Goal: Obtain resource: Obtain resource

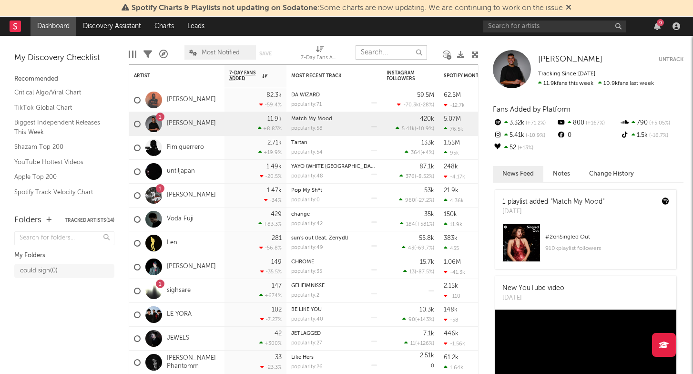
click at [390, 55] on input "text" at bounding box center [391, 52] width 71 height 14
type input "s"
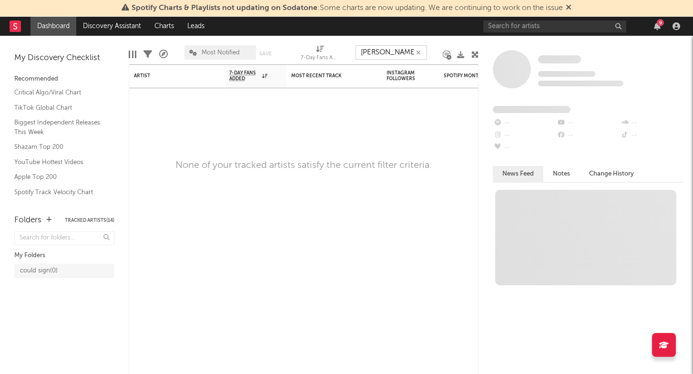
type input "lola blue"
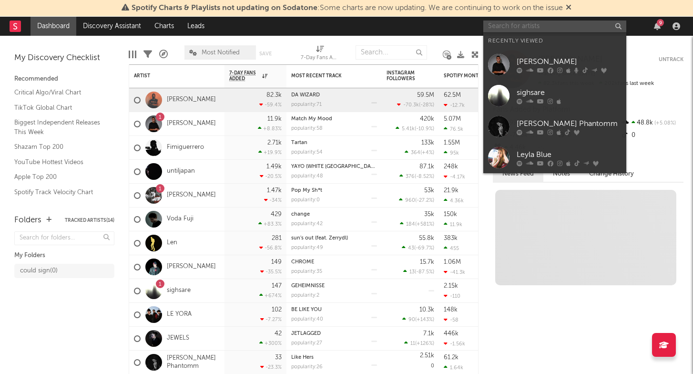
click at [576, 27] on input "text" at bounding box center [554, 26] width 143 height 12
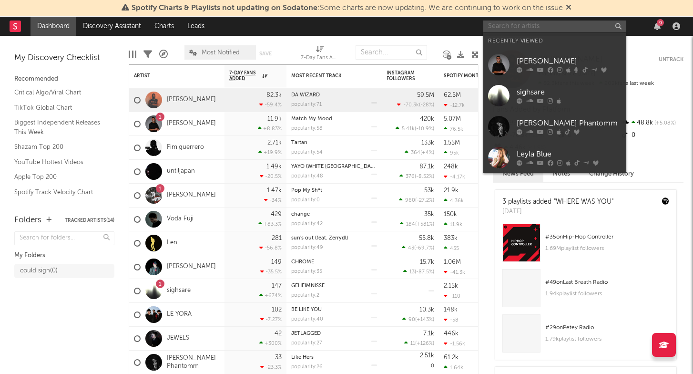
paste input "lola blue"
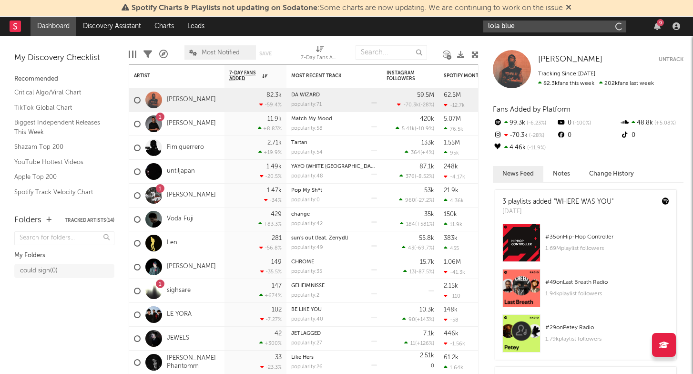
type input "lola blue"
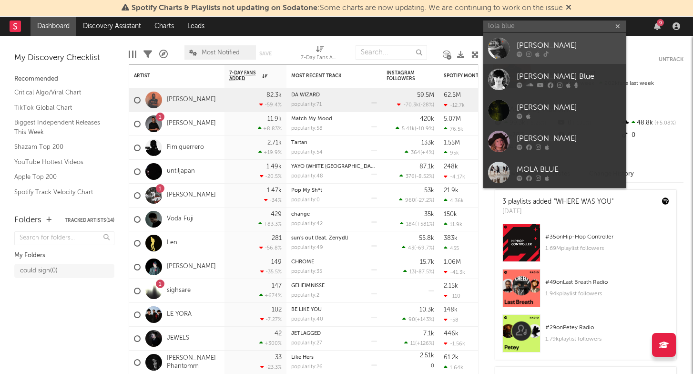
click at [570, 46] on div "[PERSON_NAME]" at bounding box center [569, 45] width 105 height 11
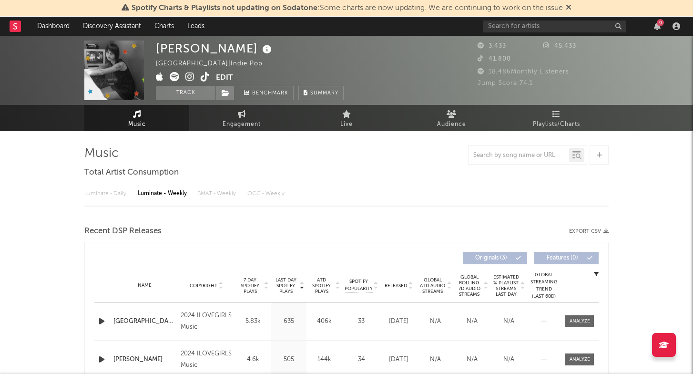
select select "6m"
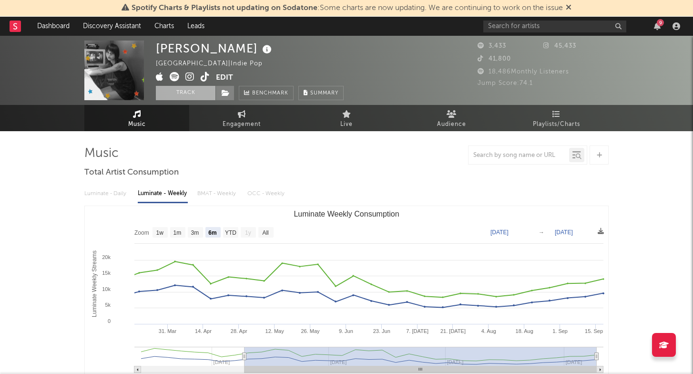
click at [200, 88] on button "Track" at bounding box center [186, 93] width 60 height 14
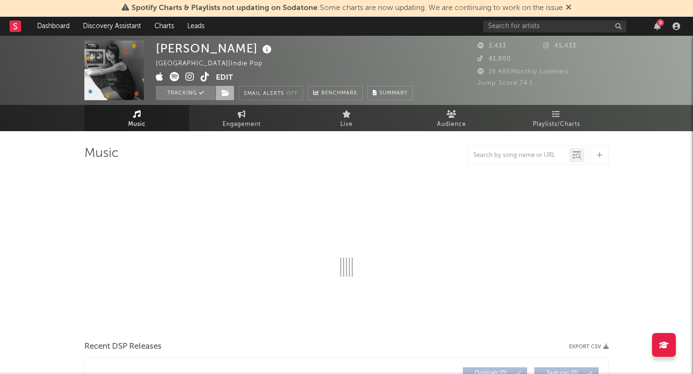
click at [226, 90] on icon at bounding box center [226, 93] width 8 height 7
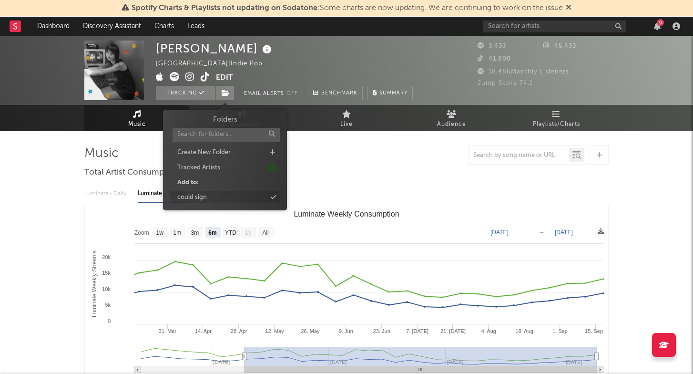
click at [226, 196] on div "could sign" at bounding box center [225, 197] width 110 height 12
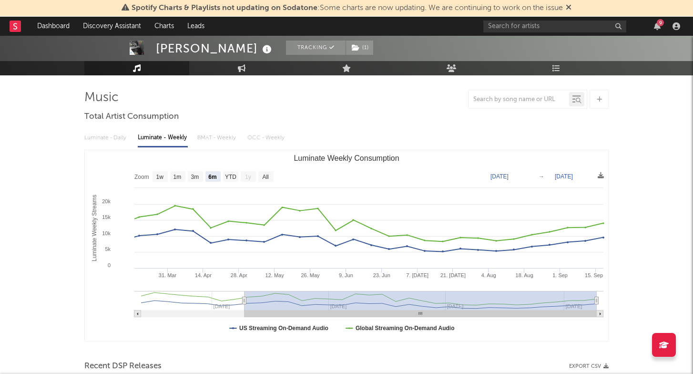
scroll to position [56, 0]
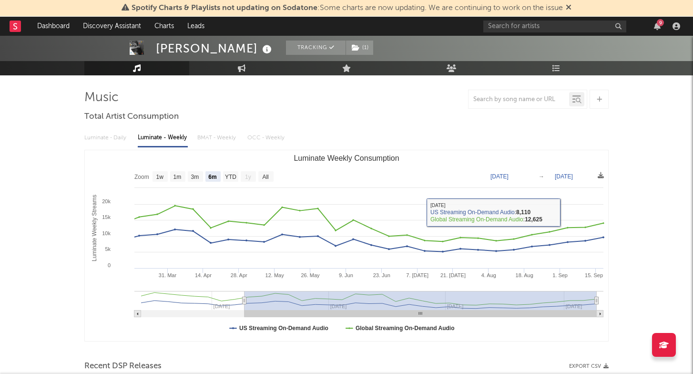
click at [562, 137] on div "Luminate - Daily Luminate - Weekly BMAT - Weekly OCC - Weekly" at bounding box center [346, 138] width 524 height 16
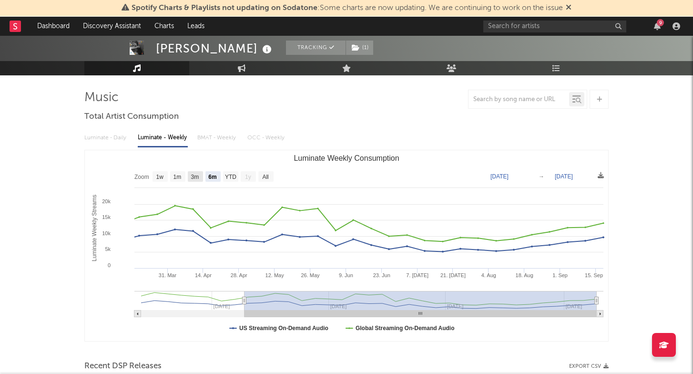
click at [190, 176] on rect "Luminate Weekly Consumption" at bounding box center [195, 176] width 15 height 10
select select "3m"
type input "[DATE]"
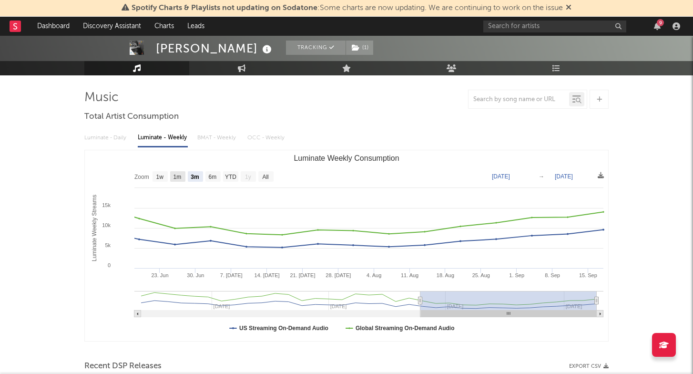
click at [183, 178] on rect "Luminate Weekly Consumption" at bounding box center [177, 176] width 15 height 10
select select "1m"
type input "[DATE]"
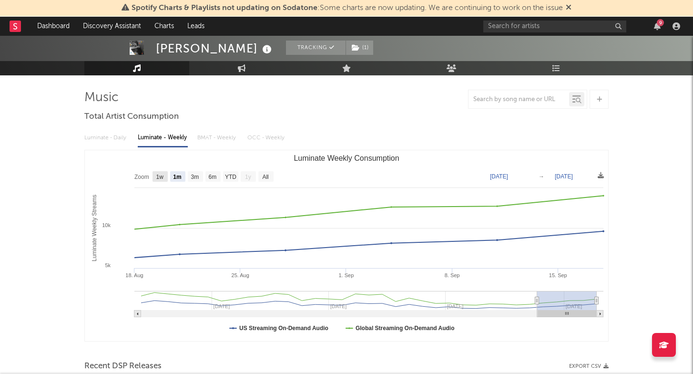
click at [154, 180] on rect "Luminate Weekly Consumption" at bounding box center [160, 176] width 15 height 10
select select "1w"
type input "[DATE]"
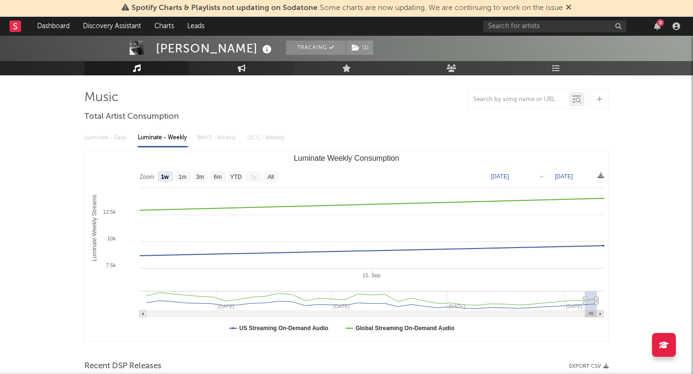
click at [246, 72] on link "Engagement" at bounding box center [241, 68] width 105 height 14
select select "1w"
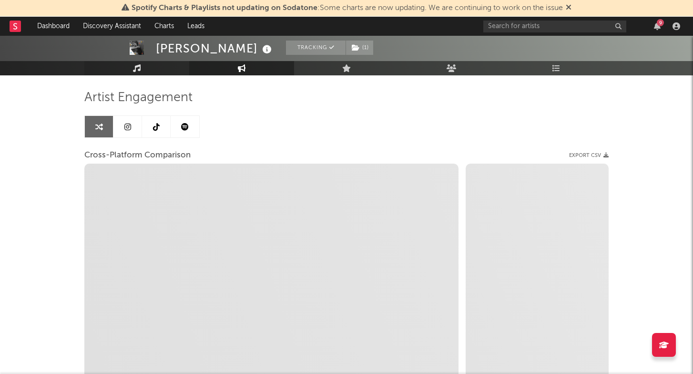
select select "1m"
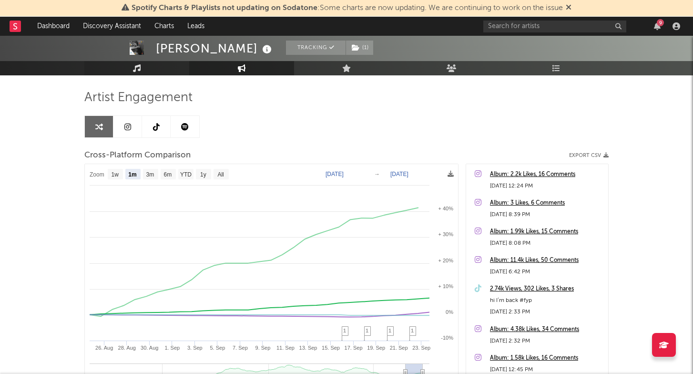
click at [145, 67] on link "Music" at bounding box center [136, 68] width 105 height 14
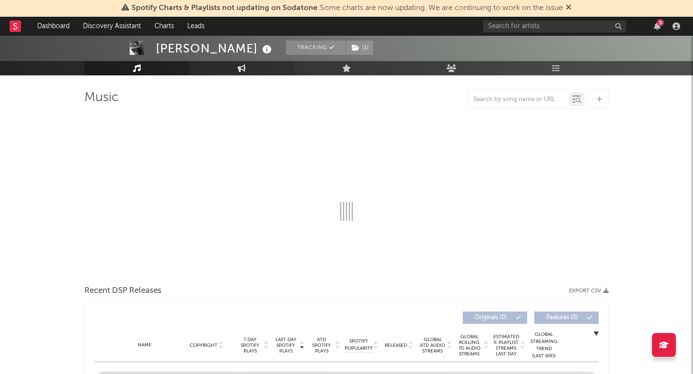
select select "6m"
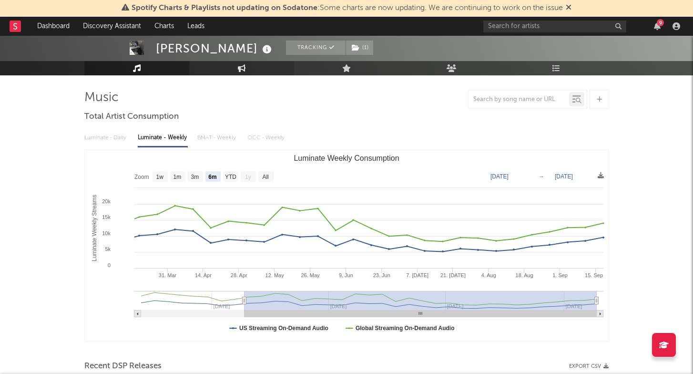
click at [246, 69] on link "Engagement" at bounding box center [241, 68] width 105 height 14
select select "1w"
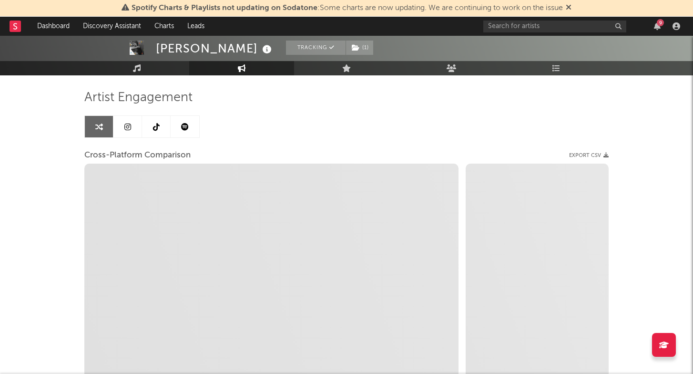
select select "1m"
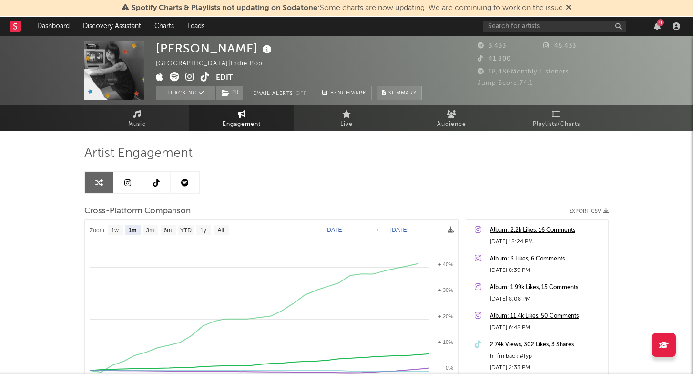
click at [421, 97] on button "Summary" at bounding box center [399, 93] width 45 height 14
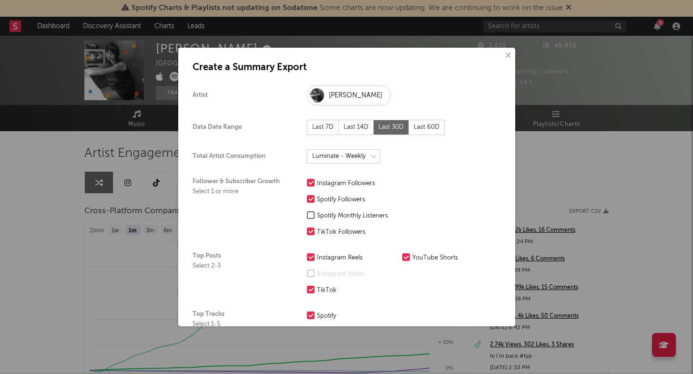
click at [345, 214] on div "Spotify Monthly Listeners" at bounding box center [357, 215] width 81 height 11
click at [307, 214] on input "Spotify Monthly Listeners" at bounding box center [307, 215] width 0 height 11
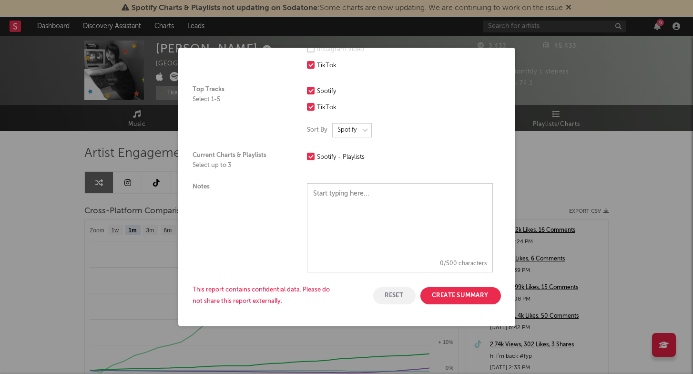
scroll to position [224, 0]
click at [442, 296] on button "Create Summary" at bounding box center [460, 295] width 81 height 17
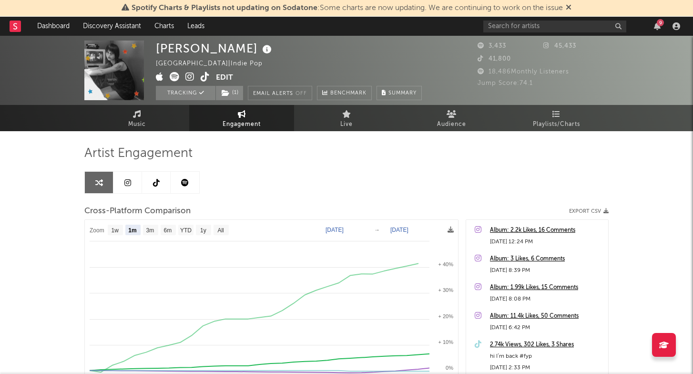
scroll to position [0, 0]
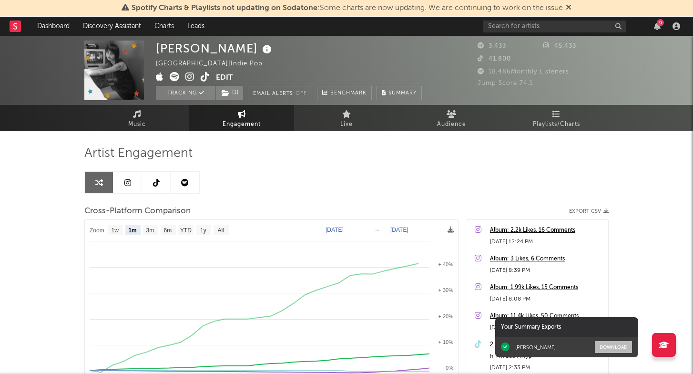
click at [623, 344] on button "Download" at bounding box center [613, 347] width 37 height 12
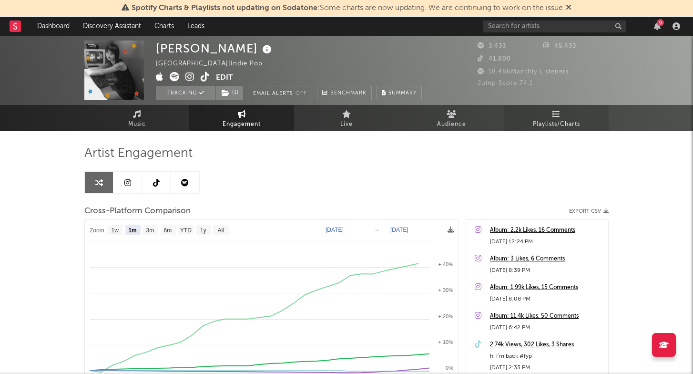
click at [560, 129] on span "Playlists/Charts" at bounding box center [556, 124] width 47 height 11
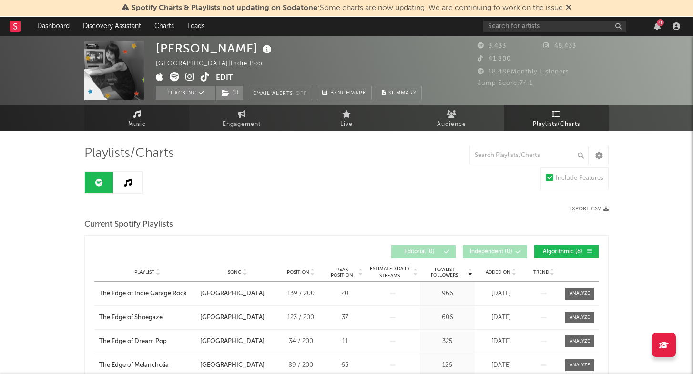
click at [152, 115] on link "Music" at bounding box center [136, 118] width 105 height 26
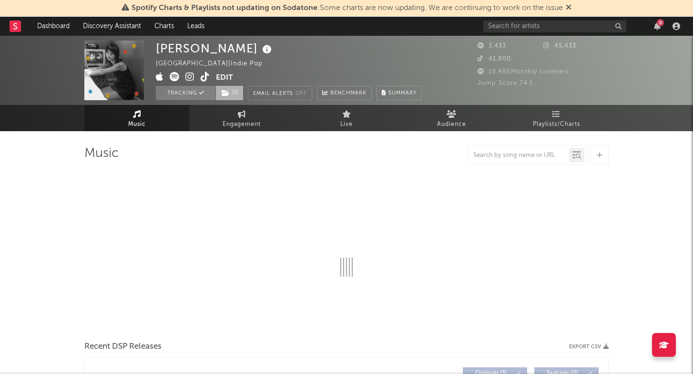
select select "6m"
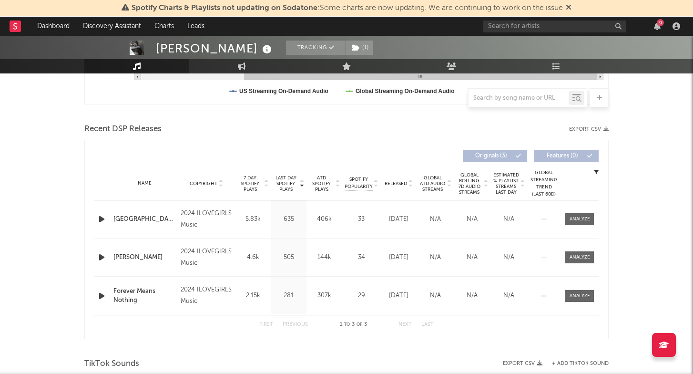
scroll to position [311, 0]
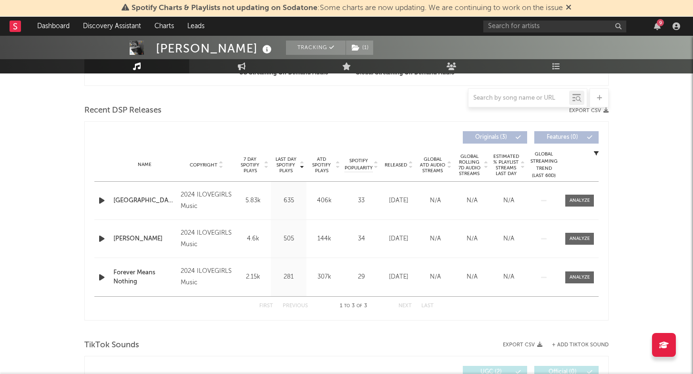
click at [218, 166] on icon at bounding box center [220, 167] width 5 height 4
click at [219, 163] on icon at bounding box center [220, 163] width 5 height 4
click at [221, 162] on icon at bounding box center [220, 163] width 5 height 4
click at [203, 244] on div "2024 ILOVEGIRLS Music" at bounding box center [207, 238] width 52 height 23
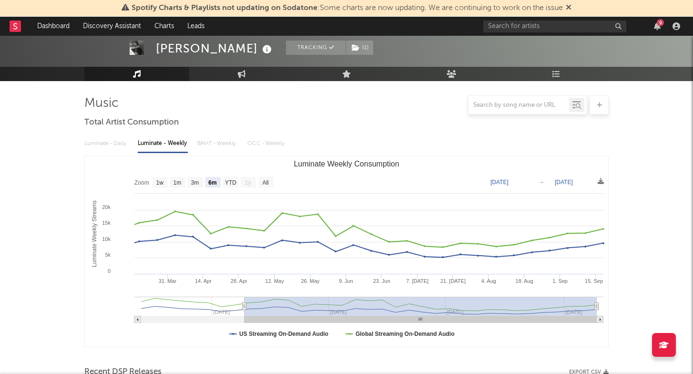
scroll to position [0, 0]
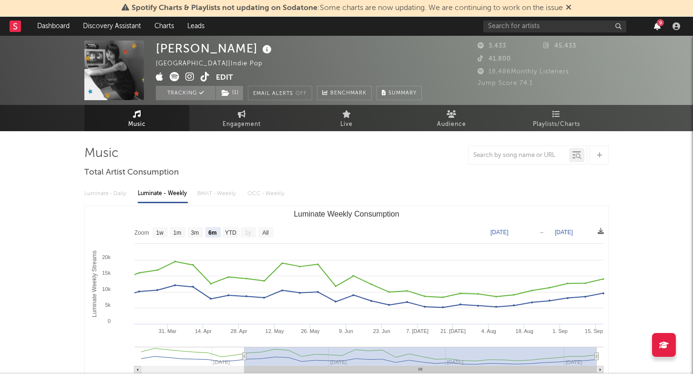
click at [659, 27] on icon "button" at bounding box center [657, 26] width 7 height 8
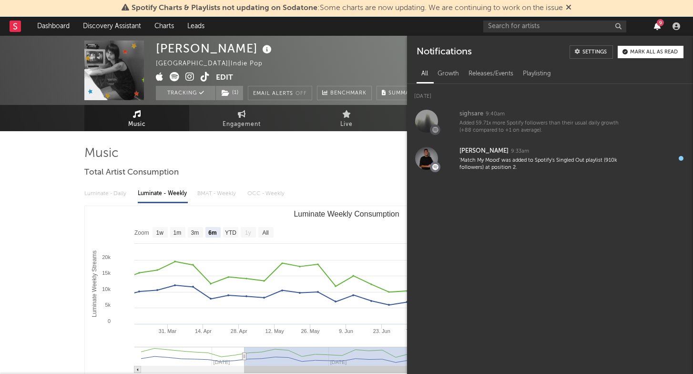
click at [659, 27] on icon "button" at bounding box center [657, 26] width 7 height 8
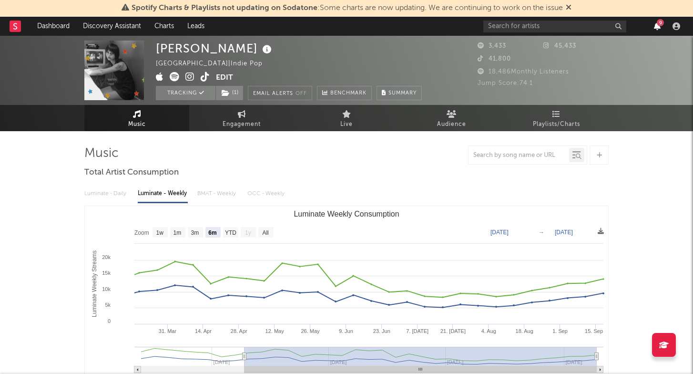
click at [659, 27] on icon "button" at bounding box center [657, 26] width 7 height 8
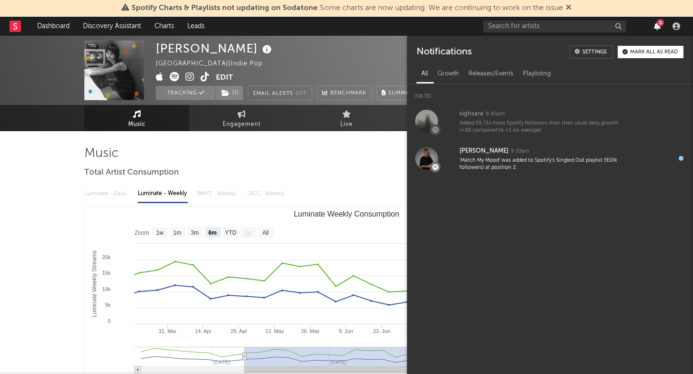
click at [659, 27] on icon "button" at bounding box center [657, 26] width 7 height 8
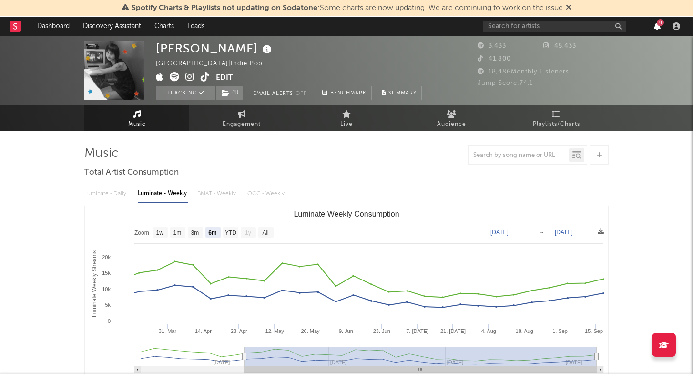
click at [659, 27] on icon "button" at bounding box center [657, 26] width 7 height 8
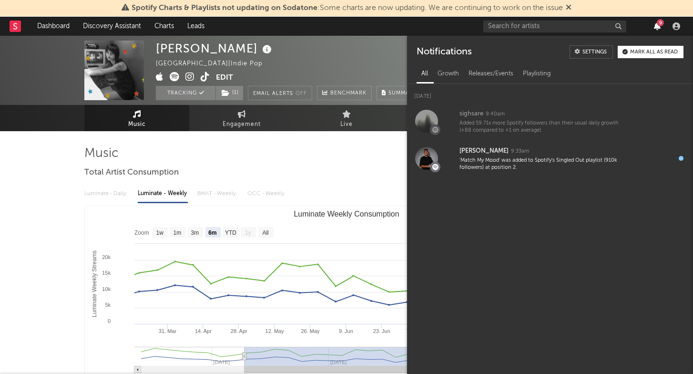
click at [659, 27] on icon "button" at bounding box center [657, 26] width 7 height 8
